Goal: Entertainment & Leisure: Consume media (video, audio)

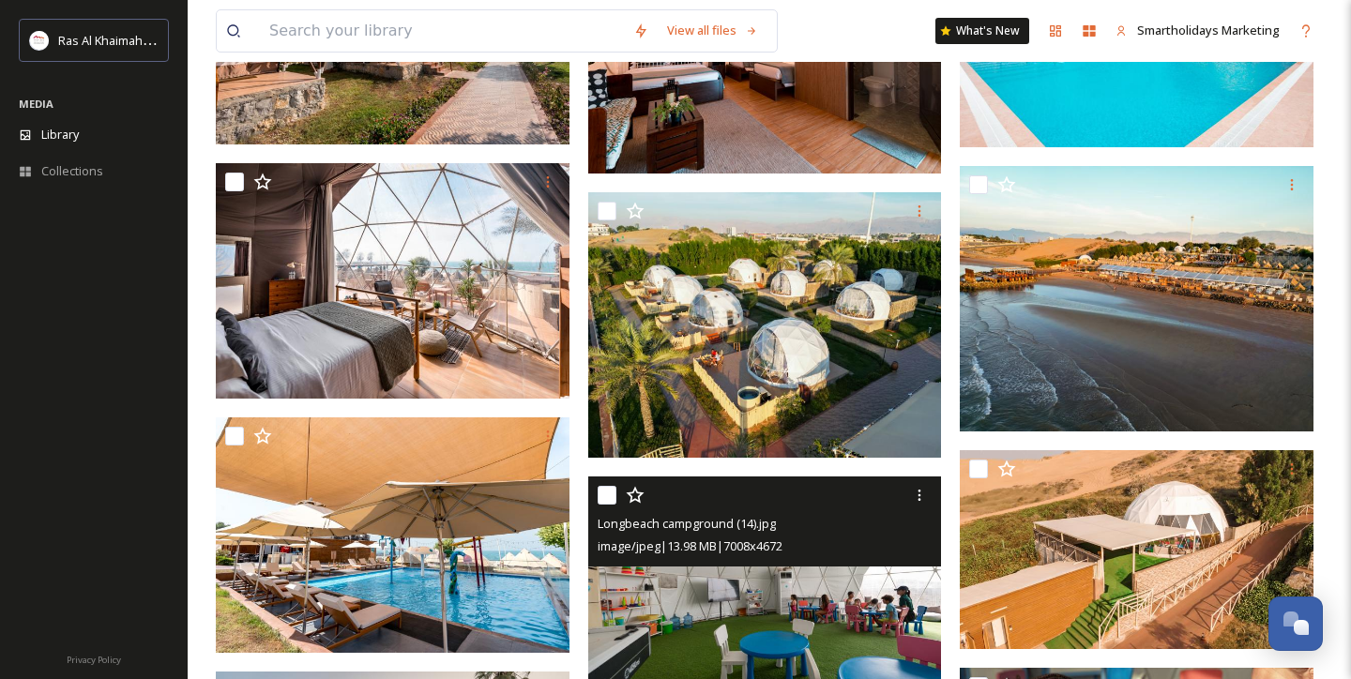
scroll to position [2044, 0]
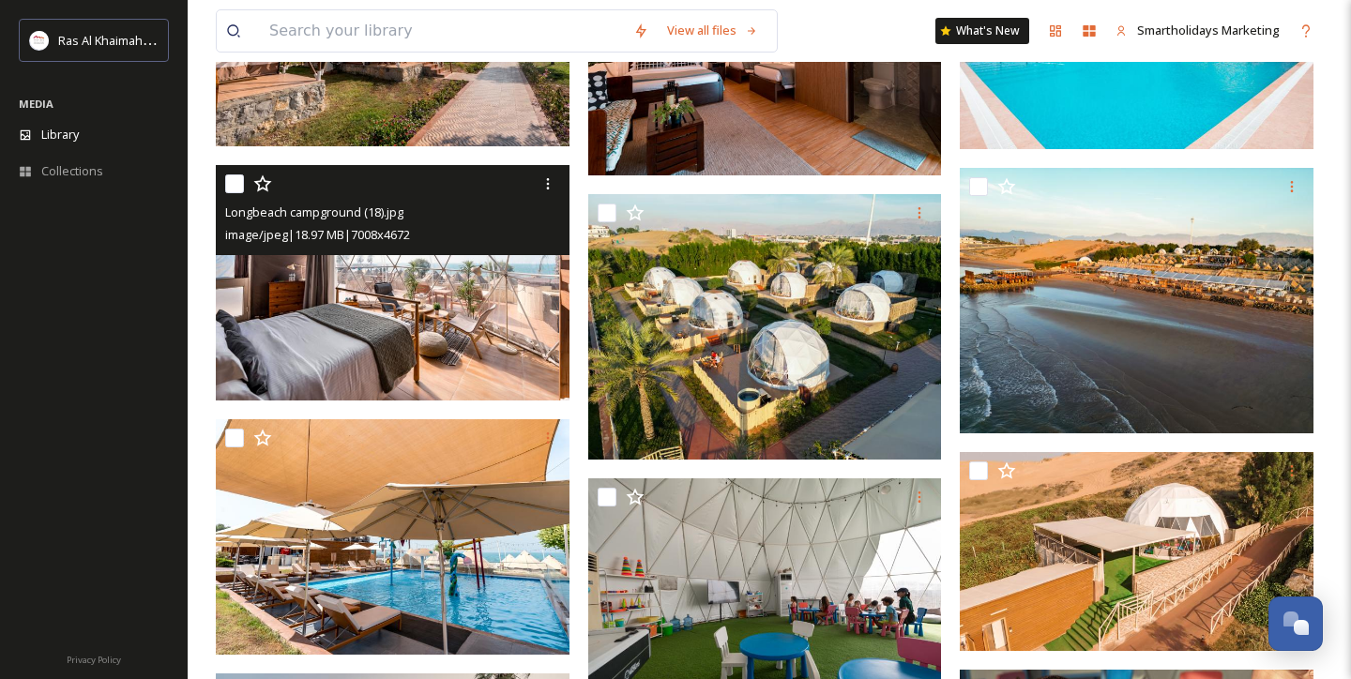
click at [260, 259] on img at bounding box center [393, 283] width 354 height 236
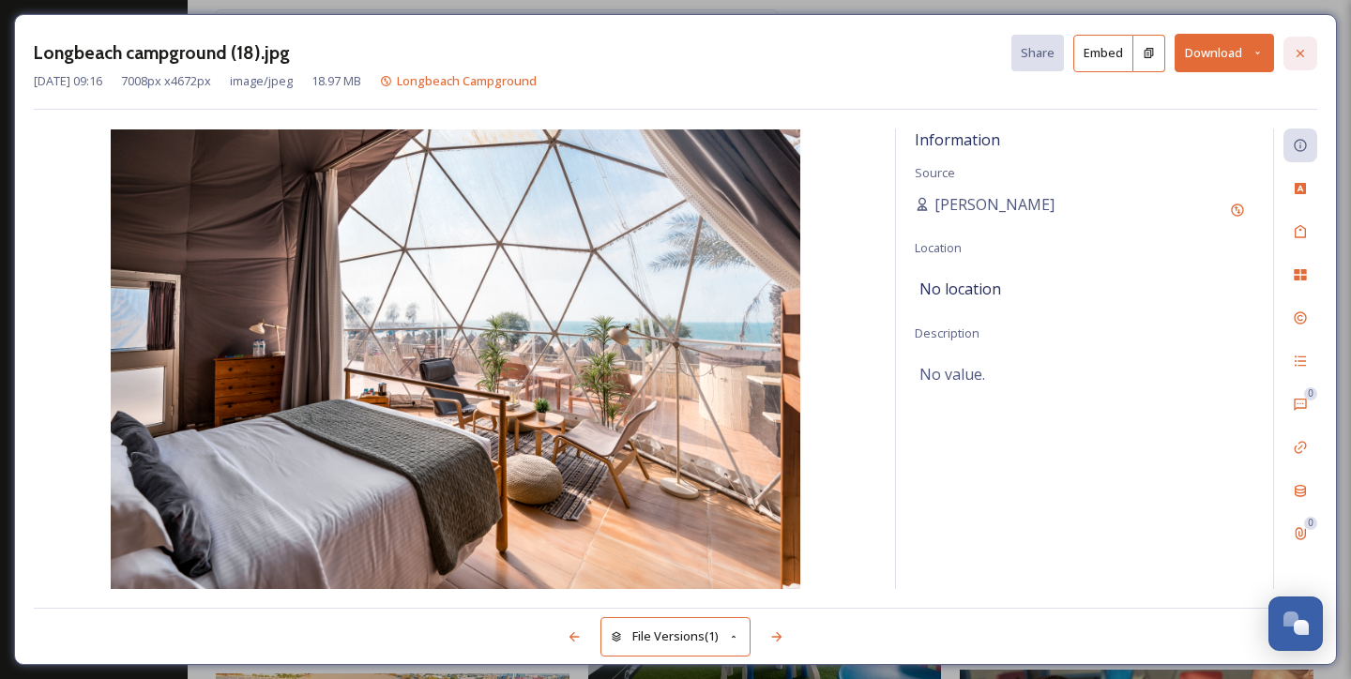
click at [1308, 45] on div at bounding box center [1300, 54] width 34 height 34
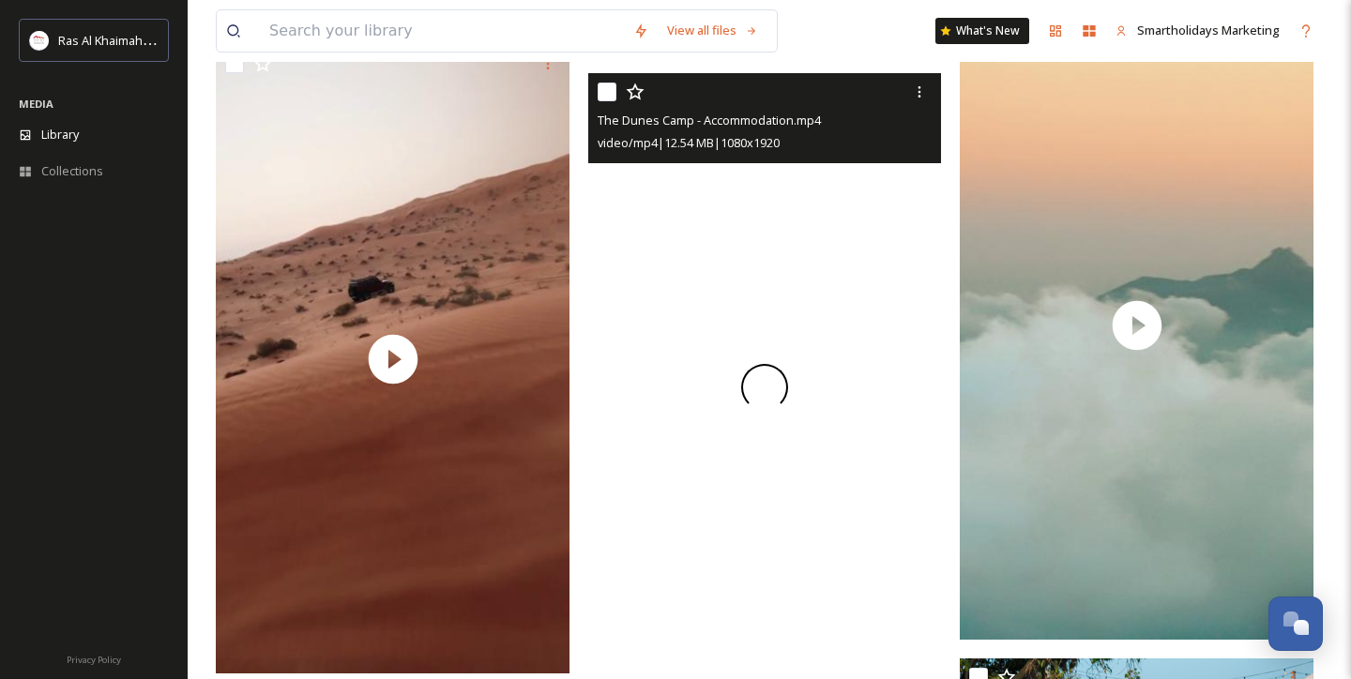
scroll to position [4196, 0]
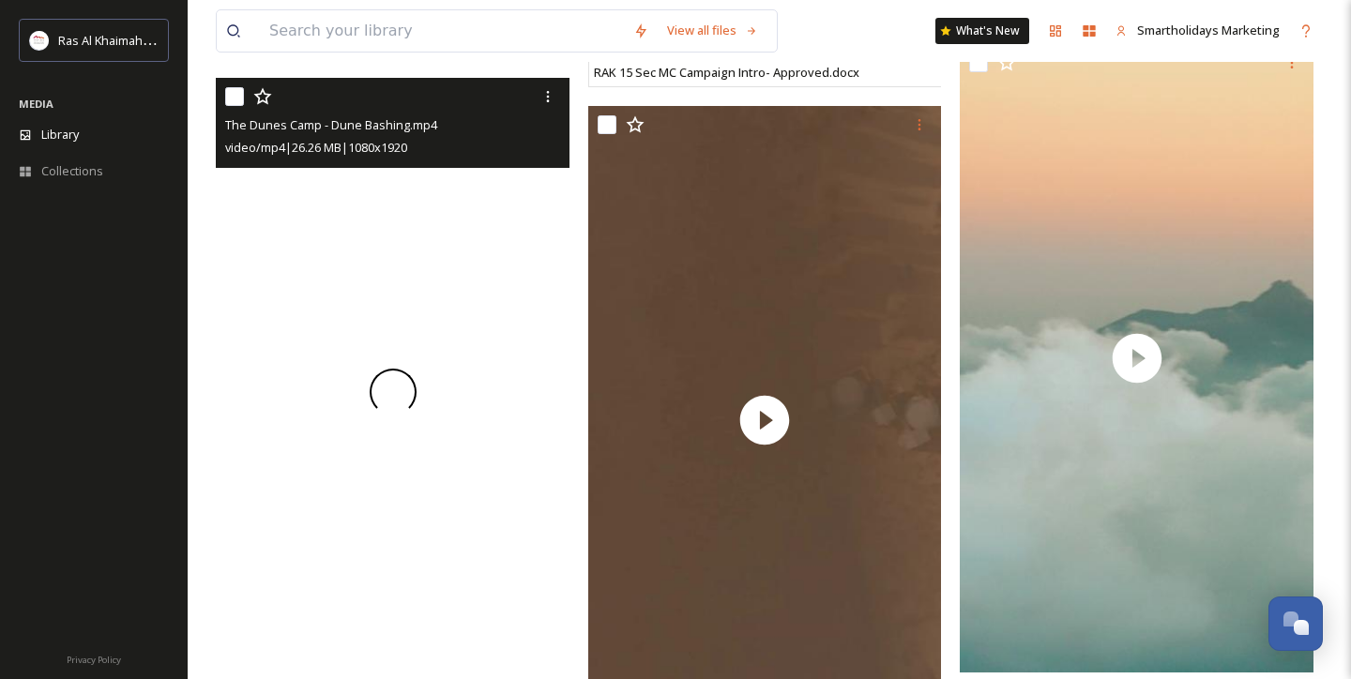
click at [301, 422] on div at bounding box center [393, 392] width 354 height 628
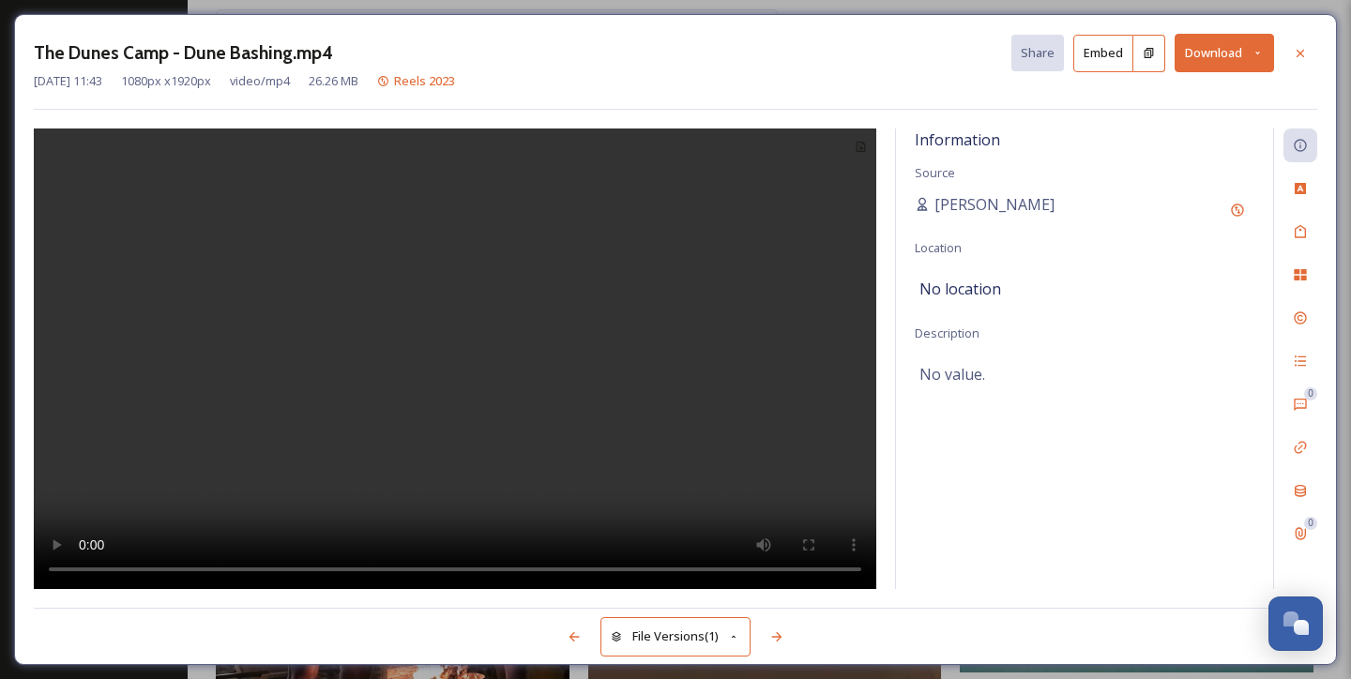
click at [596, 14] on div "The Dunes Camp - Dune Bashing.mp4 Share Embed Download [DATE] 11:43 1080 px x 1…" at bounding box center [675, 339] width 1322 height 651
click at [607, 9] on div "The Dunes Camp - Dune Bashing.mp4 Share Embed Download [DATE] 11:43 1080 px x 1…" at bounding box center [675, 339] width 1351 height 679
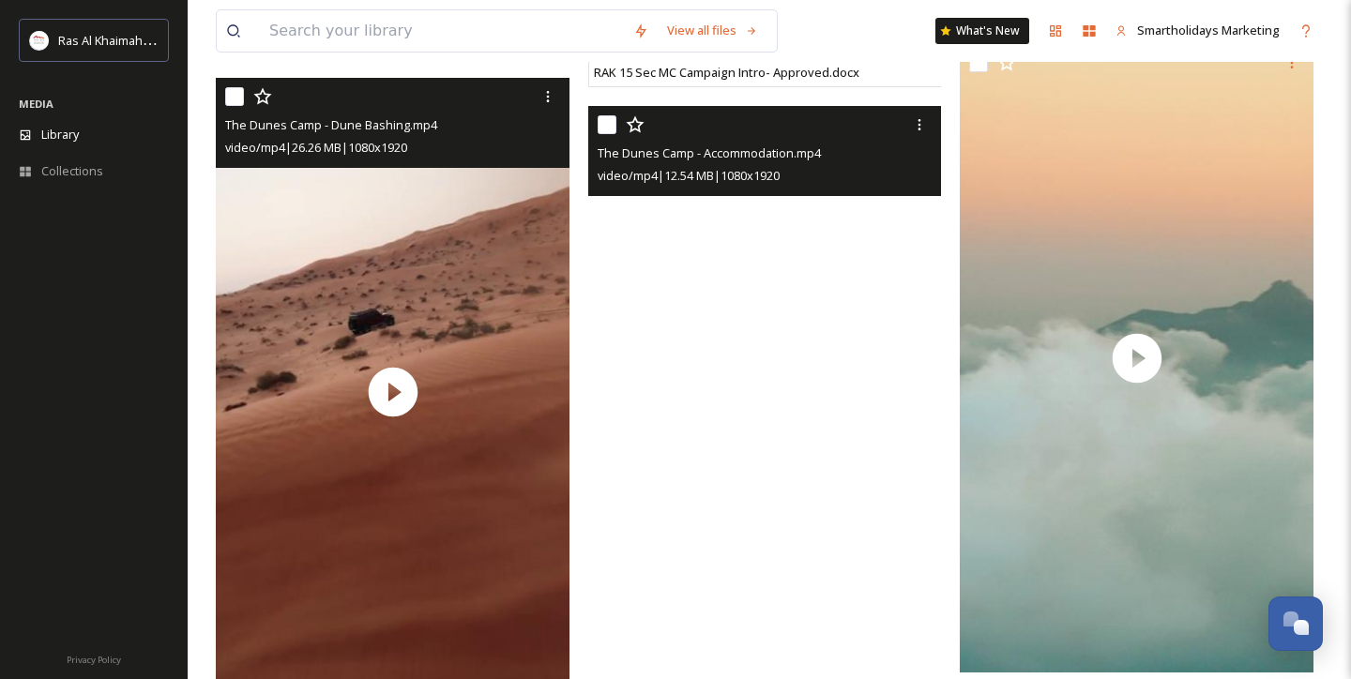
click at [788, 368] on video "The Dunes Camp - Accommodation.mp4" at bounding box center [765, 420] width 354 height 628
click at [627, 254] on video "The Dunes Camp - Accommodation.mp4" at bounding box center [765, 420] width 354 height 628
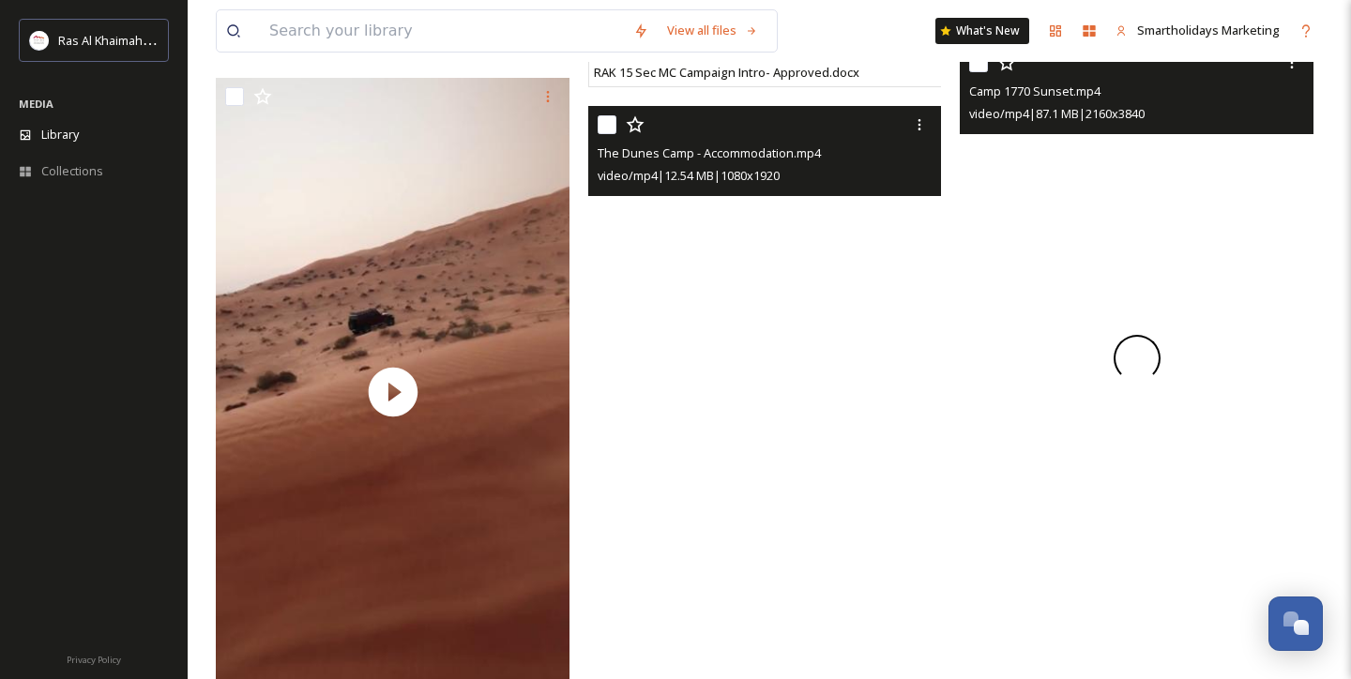
click at [1140, 341] on span at bounding box center [1136, 358] width 47 height 47
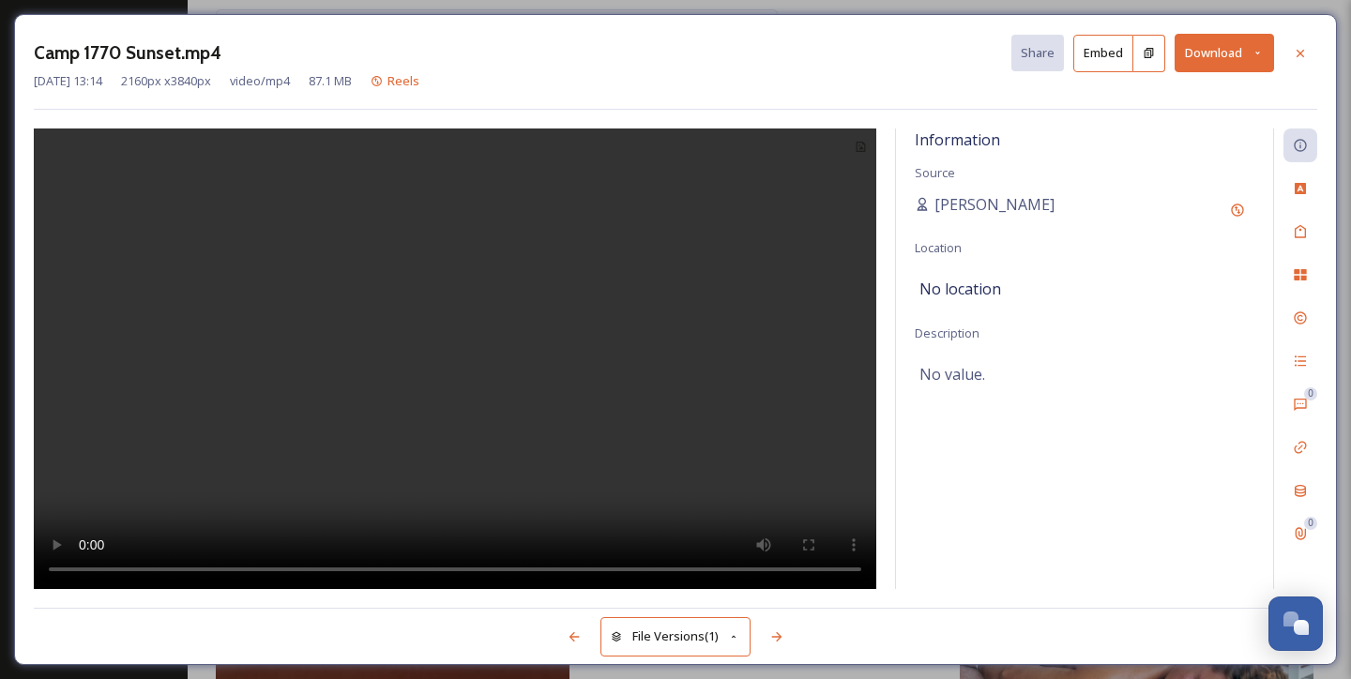
click at [522, 361] on video at bounding box center [455, 358] width 842 height 461
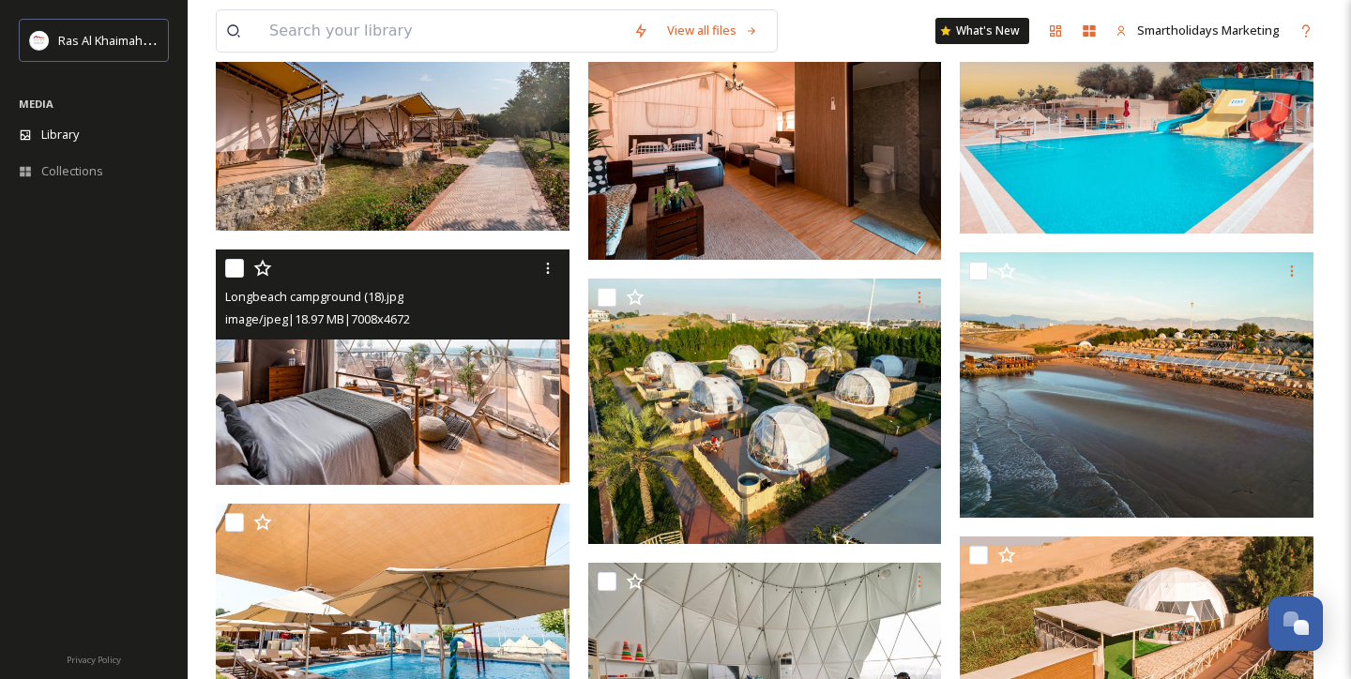
scroll to position [1957, 0]
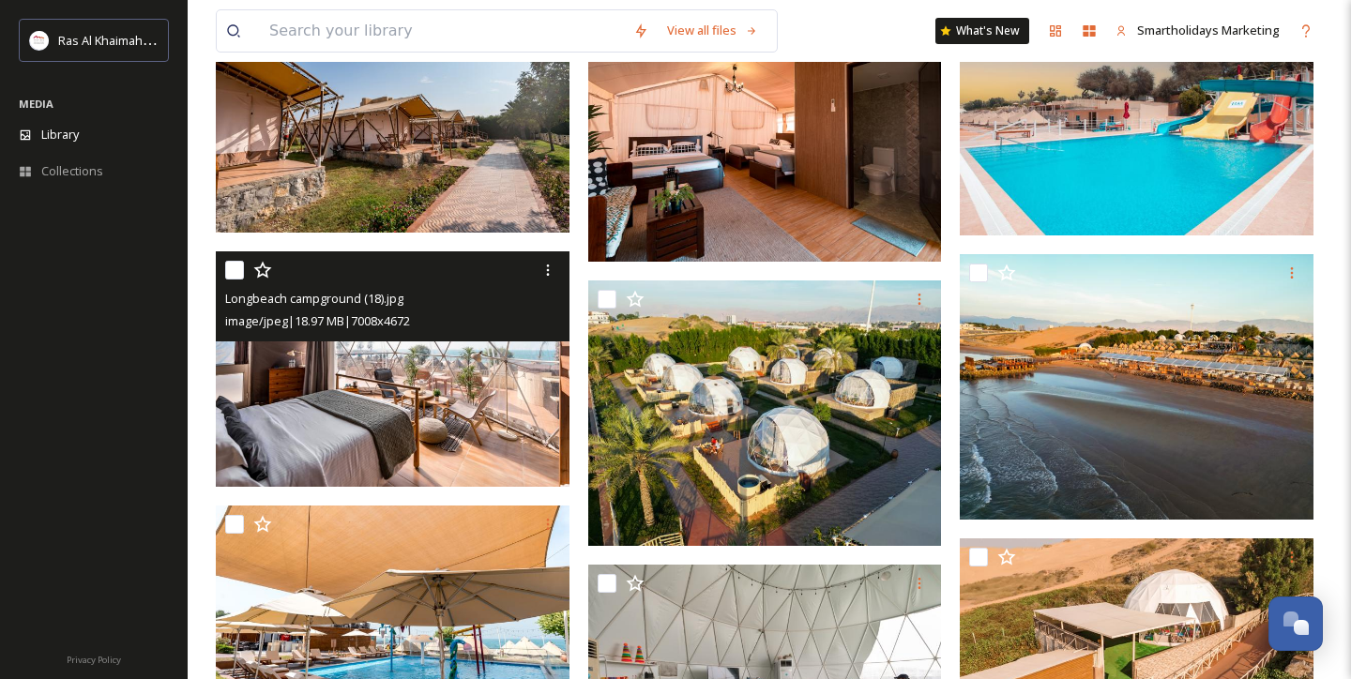
click at [455, 431] on img at bounding box center [393, 369] width 354 height 236
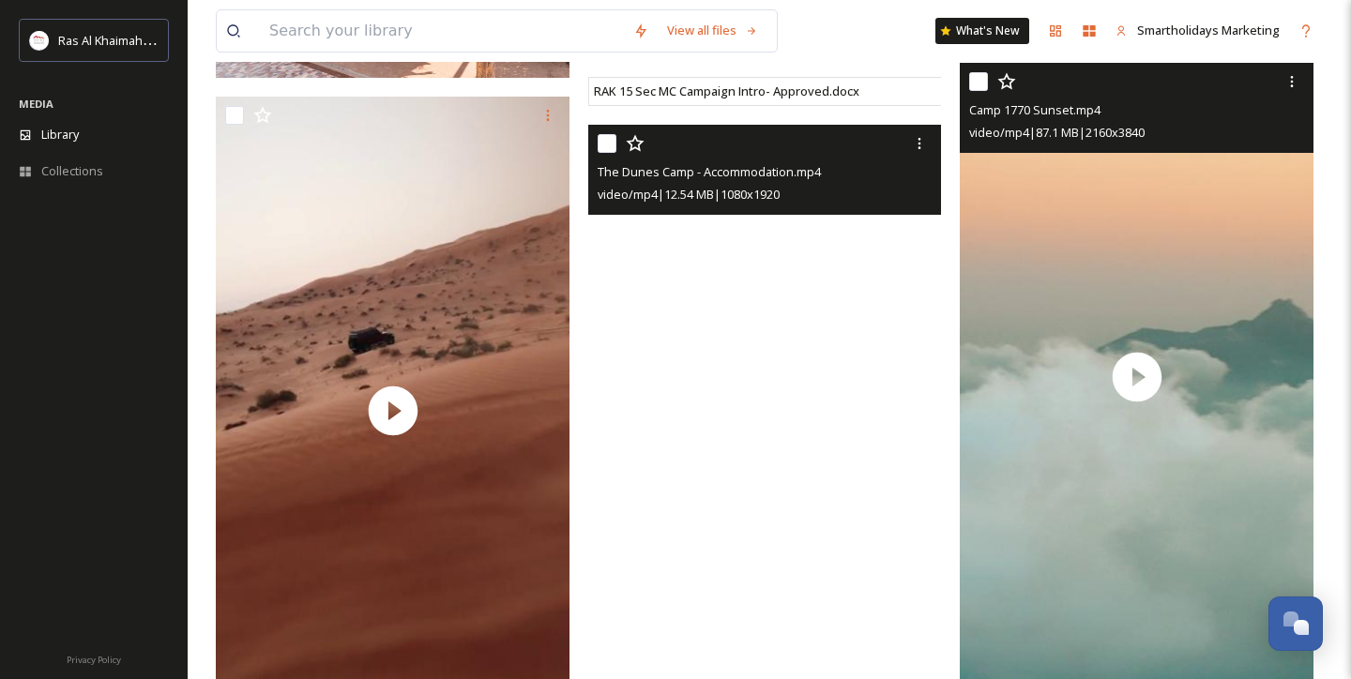
scroll to position [4216, 0]
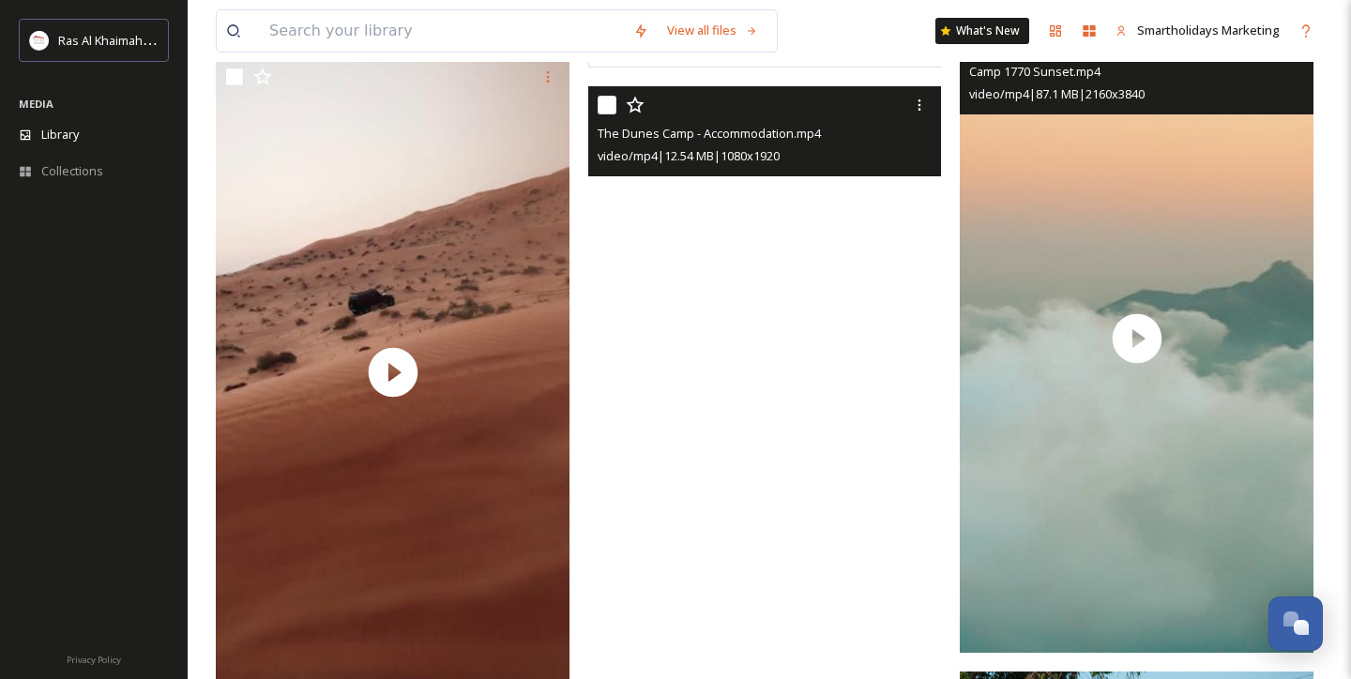
click at [732, 415] on video "The Dunes Camp - Accommodation.mp4" at bounding box center [765, 400] width 354 height 628
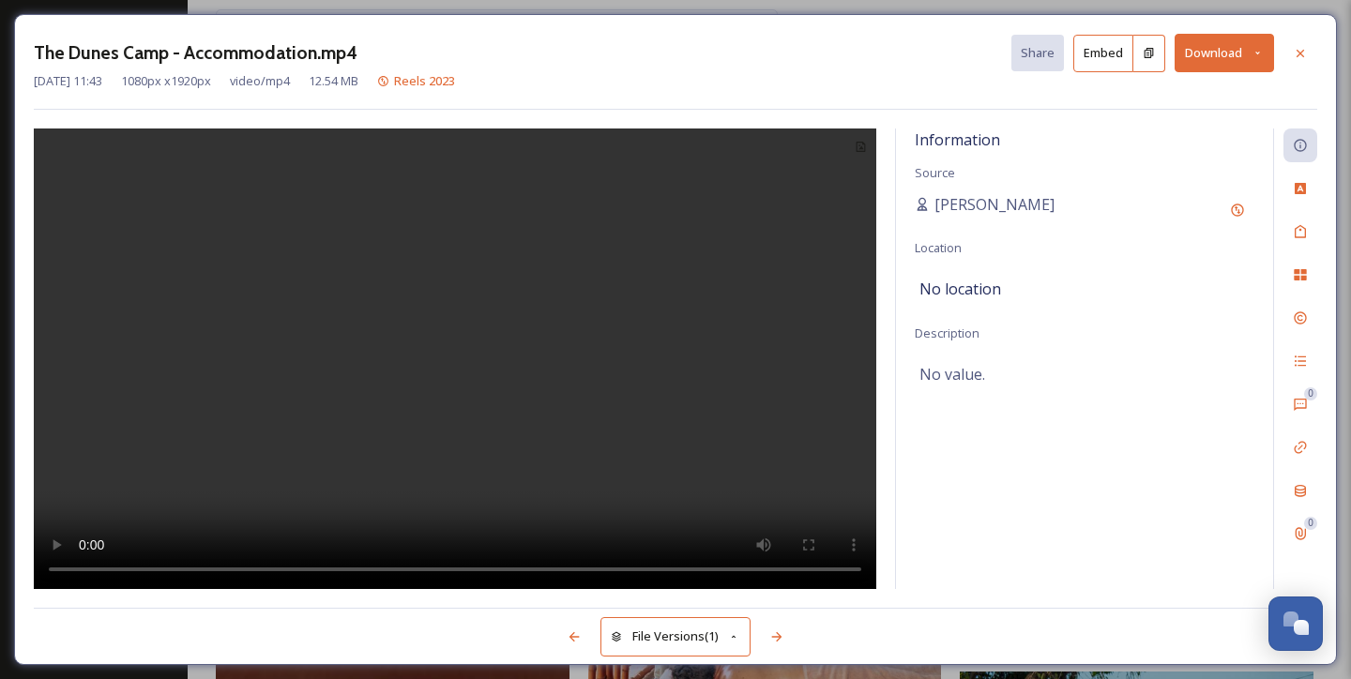
click at [461, 333] on video at bounding box center [455, 358] width 842 height 461
click at [422, 417] on video at bounding box center [455, 358] width 842 height 461
click at [596, 6] on div "The Dunes Camp - Accommodation.mp4 Share Embed Download [DATE] 11:43 1080 px x …" at bounding box center [675, 339] width 1351 height 679
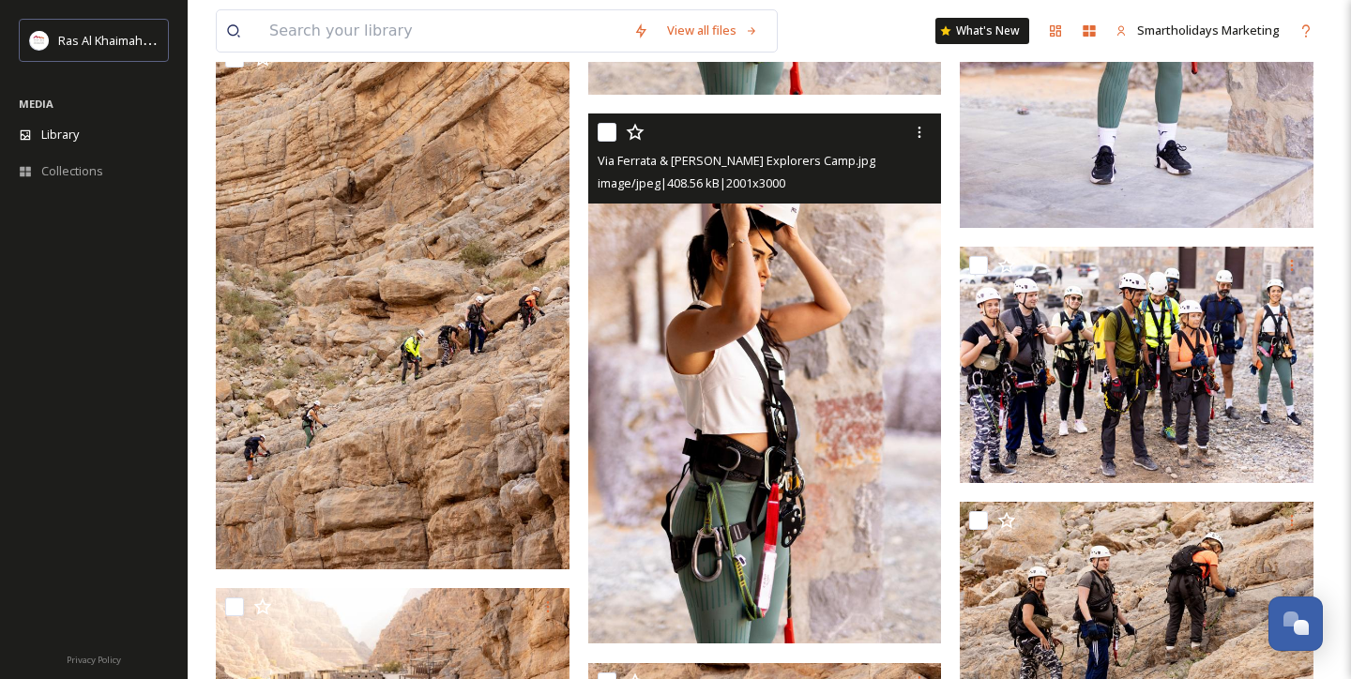
scroll to position [10717, 0]
